Goal: Task Accomplishment & Management: Use online tool/utility

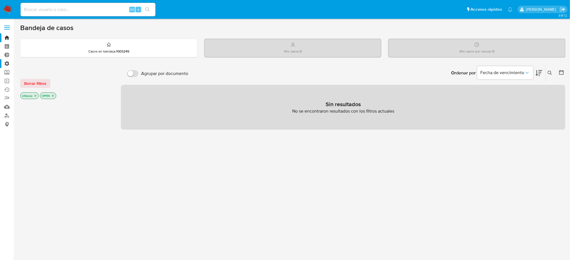
click at [2, 61] on label "Administración" at bounding box center [33, 63] width 67 height 9
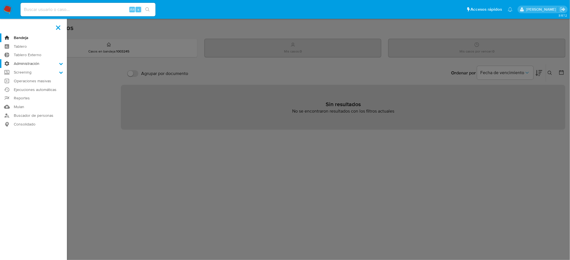
click at [0, 0] on input "Administración" at bounding box center [0, 0] width 0 height 0
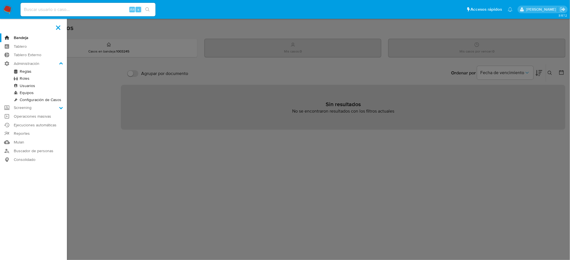
click at [21, 71] on link "Reglas" at bounding box center [33, 71] width 67 height 7
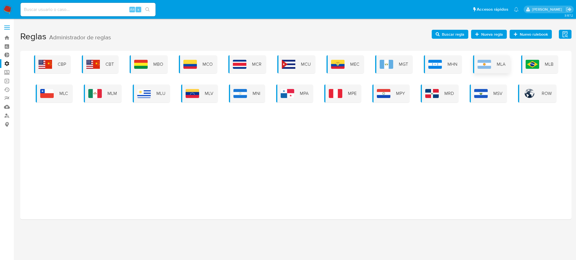
click at [504, 64] on span "MLA" at bounding box center [500, 64] width 9 height 6
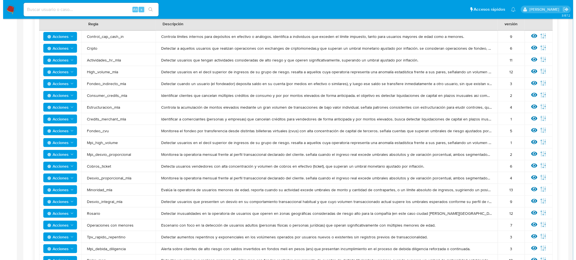
scroll to position [187, 0]
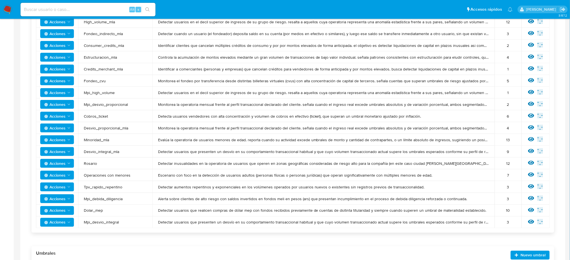
click at [66, 210] on span "Acciones" at bounding box center [57, 211] width 27 height 8
click at [152, 210] on td "Detectar usuarios que realicen compras de dólar mep con fondos recibidos previa…" at bounding box center [323, 211] width 342 height 12
drag, startPoint x: 197, startPoint y: 209, endPoint x: 507, endPoint y: 209, distance: 310.0
click at [503, 209] on tr "Acciones Dolar_mep Detectar usuarios que realicen compras [PERSON_NAME] mep con…" at bounding box center [292, 211] width 513 height 12
click at [532, 211] on icon at bounding box center [531, 210] width 6 height 6
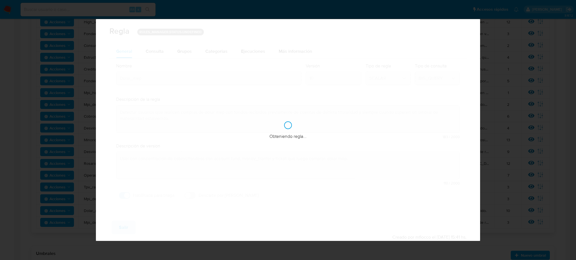
checkbox input "true"
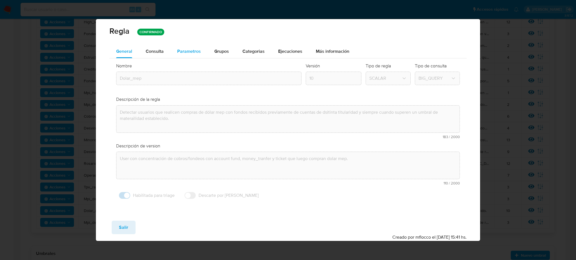
click at [193, 54] on span "Parametros" at bounding box center [189, 51] width 24 height 6
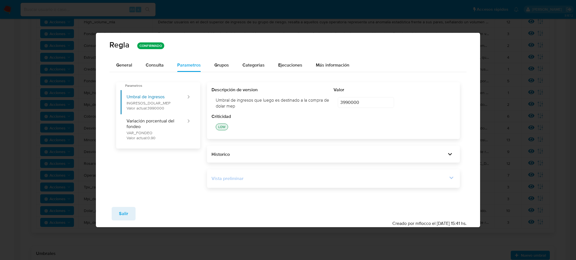
click at [260, 183] on div "Vista preliminar DECLARE UMBRAL_INGRESOS_DOLAR_MEP NUMERIC DEFAULT 3990000 ; DE…" at bounding box center [333, 178] width 253 height 19
click at [451, 180] on icon at bounding box center [451, 178] width 8 height 8
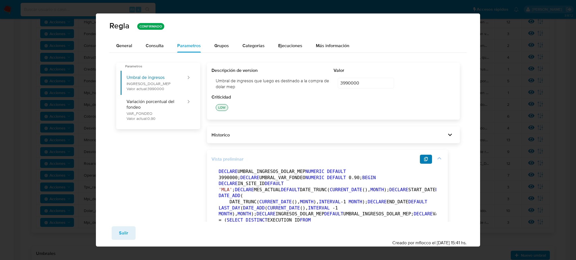
click at [424, 160] on icon "button" at bounding box center [426, 159] width 4 height 4
